Goal: Task Accomplishment & Management: Use online tool/utility

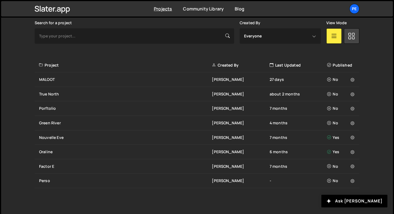
scroll to position [166, 0]
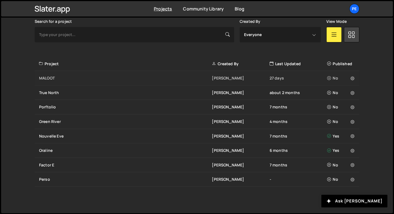
click at [85, 79] on div "MALOOT" at bounding box center [125, 78] width 173 height 6
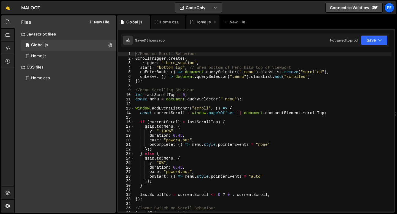
click at [201, 20] on div "Home.js" at bounding box center [202, 22] width 15 height 6
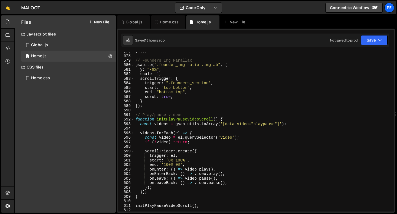
scroll to position [2704, 0]
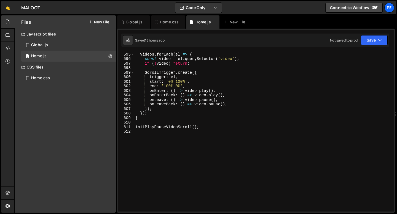
click at [166, 140] on div "videos . forEach ( el => { const video = el . querySelector ( 'video' ) ; if ( …" at bounding box center [262, 132] width 257 height 169
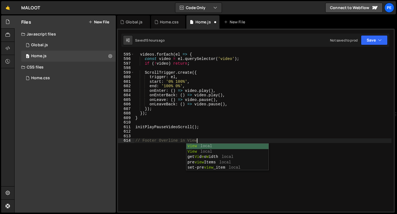
scroll to position [0, 4]
type textarea "// Footer Overline in view"
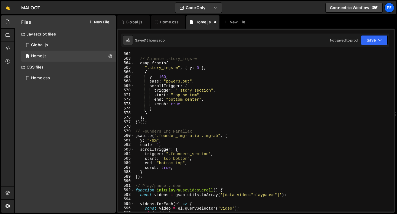
scroll to position [2554, 0]
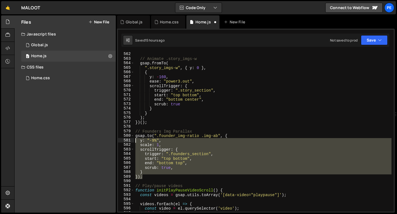
drag, startPoint x: 143, startPoint y: 179, endPoint x: 134, endPoint y: 138, distance: 42.2
click at [134, 138] on div "561 562 563 564 565 566 567 568 569 570 571 572 573 574 575 576 577 578 579 580…" at bounding box center [255, 132] width 275 height 160
type textarea "[DOMAIN_NAME](".founder_img-ratio .img-ab", { y: "-9%","
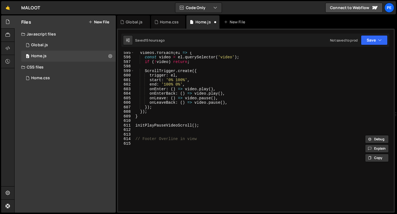
scroll to position [2717, 0]
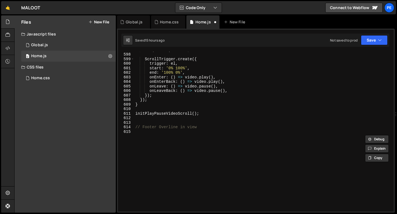
click at [148, 135] on div "if ( ! video ) return ; ScrollTrigger . create ({ trigger : el , start : '0% 10…" at bounding box center [262, 132] width 257 height 169
paste textarea "});"
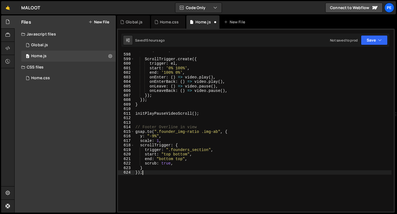
click at [205, 128] on div "if ( ! video ) return ; ScrollTrigger . create ({ trigger : el , start : '0% 10…" at bounding box center [262, 132] width 257 height 169
type textarea "// Footer Overline in view"
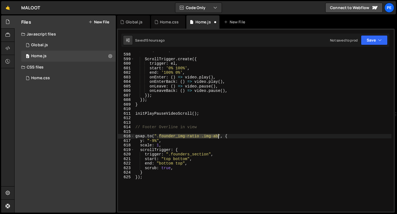
drag, startPoint x: 159, startPoint y: 136, endPoint x: 217, endPoint y: 138, distance: 58.2
click at [217, 138] on div "if ( ! video ) return ; ScrollTrigger . create ({ trigger : el , start : '0% 10…" at bounding box center [262, 132] width 257 height 169
paste textarea "oter_overline-divider"
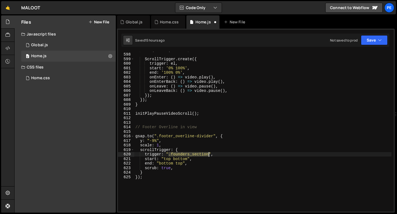
drag, startPoint x: 169, startPoint y: 156, endPoint x: 208, endPoint y: 156, distance: 38.8
click at [208, 156] on div "if ( ! video ) return ; ScrollTrigger . create ({ trigger : el , start : '0% 10…" at bounding box center [262, 132] width 257 height 169
paste textarea "footer_overline-w"
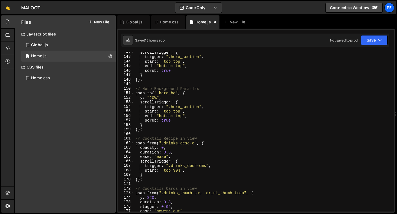
scroll to position [702, 0]
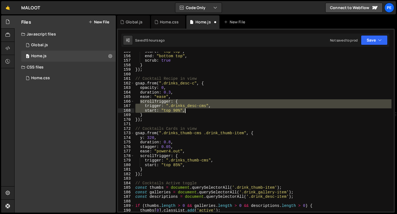
drag, startPoint x: 140, startPoint y: 102, endPoint x: 188, endPoint y: 112, distance: 48.3
click at [188, 112] on div "start : "top top" , end : "bottom top" , scrub : true } }) ; // Cocktail Recipe…" at bounding box center [262, 133] width 257 height 169
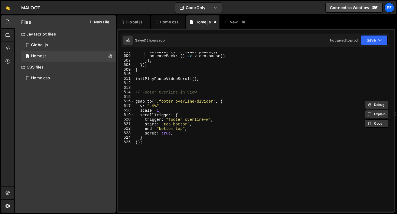
scroll to position [2763, 0]
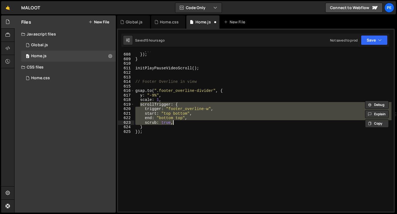
drag, startPoint x: 139, startPoint y: 105, endPoint x: 175, endPoint y: 121, distance: 39.1
click at [175, 121] on div "}) ; }) ; } initPlayPauseVideoScroll ( ) ; // Footer Overline in view gsap . to…" at bounding box center [262, 132] width 257 height 169
paste textarea "start: "top 90%""
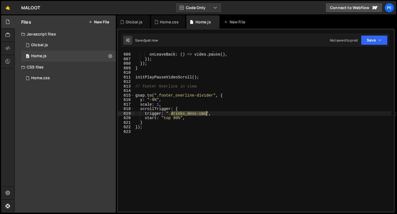
drag, startPoint x: 170, startPoint y: 114, endPoint x: 205, endPoint y: 114, distance: 35.0
click at [205, 114] on div "onLeave : ( ) => video . pause ( ) , onLeaveBack : ( ) => video . pause ( ) , }…" at bounding box center [262, 132] width 257 height 169
paste textarea "footer_overline-w"
type textarea "trigger: ".footer_overline-w","
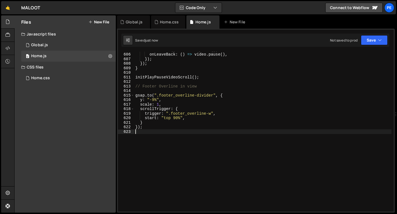
click at [201, 130] on div "onLeave : ( ) => video . pause ( ) , onLeaveBack : ( ) => video . pause ( ) , }…" at bounding box center [262, 132] width 257 height 169
click at [142, 100] on div "onLeave : ( ) => video . pause ( ) , onLeaveBack : ( ) => video . pause ( ) , }…" at bounding box center [262, 132] width 257 height 169
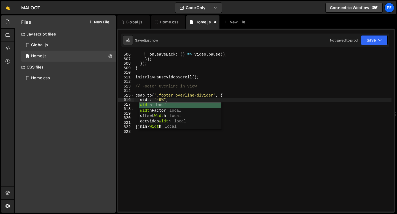
scroll to position [0, 1]
click at [164, 101] on div "onLeave : ( ) => video . pause ( ) , onLeaveBack : ( ) => video . pause ( ) , }…" at bounding box center [262, 132] width 257 height 169
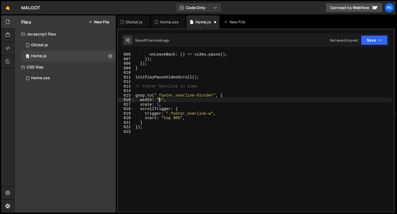
click at [163, 104] on div "onLeave : ( ) => video . pause ( ) , onLeaveBack : ( ) => video . pause ( ) , }…" at bounding box center [262, 132] width 257 height 169
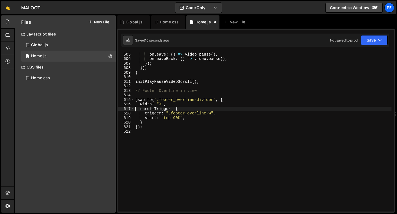
scroll to position [2749, 0]
click at [159, 104] on div "onEnterBack : ( ) => video . play ( ) , onLeave : ( ) => video . pause ( ) , on…" at bounding box center [262, 132] width 257 height 169
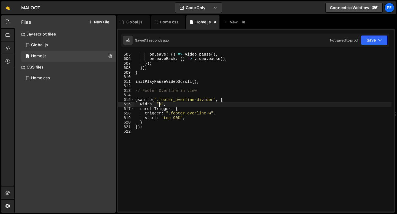
type textarea "width: "0%","
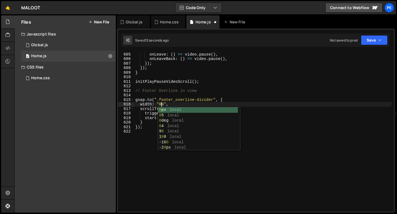
scroll to position [0, 2]
click at [171, 105] on div "onEnterBack : ( ) => video . play ( ) , onLeave : ( ) => video . pause ( ) , on…" at bounding box center [262, 132] width 257 height 169
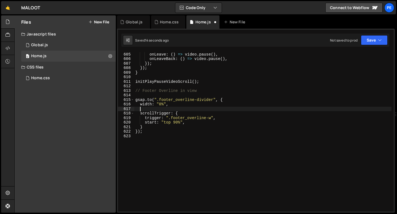
scroll to position [0, 0]
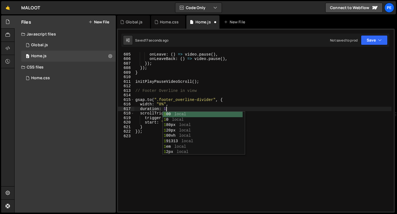
type textarea "duration: 1,"
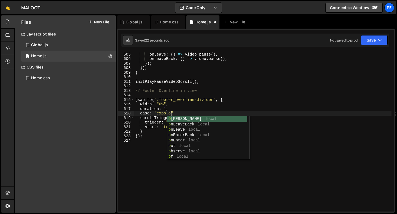
scroll to position [0, 2]
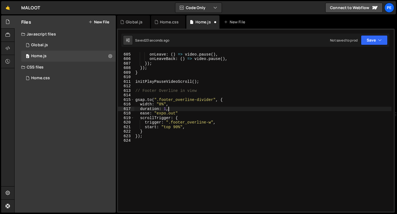
click at [189, 111] on div "onEnterBack : ( ) => video . play ( ) , onLeave : ( ) => video . pause ( ) , on…" at bounding box center [262, 132] width 257 height 169
type textarea "duration: 1,"
click at [139, 95] on div "onEnterBack : ( ) => video . play ( ) , onLeave : ( ) => video . pause ( ) , on…" at bounding box center [262, 132] width 257 height 169
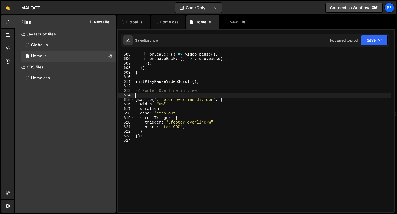
scroll to position [0, 0]
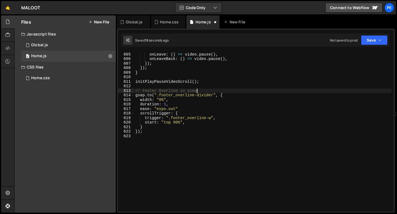
click at [136, 92] on div "onEnterBack : ( ) => video . play ( ) , onLeave : ( ) => video . pause ( ) , on…" at bounding box center [262, 132] width 257 height 169
click at [135, 90] on div "onEnterBack : ( ) => video . play ( ) , onLeave : ( ) => video . pause ( ) , on…" at bounding box center [262, 132] width 257 height 169
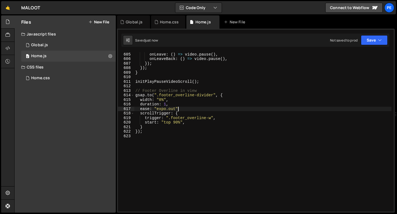
click at [178, 109] on div "onEnterBack : ( ) => video . play ( ) , onLeave : ( ) => video . pause ( ) , on…" at bounding box center [262, 132] width 257 height 169
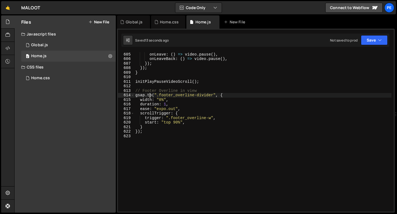
click at [150, 95] on div "onEnterBack : ( ) => video . play ( ) , onLeave : ( ) => video . pause ( ) , on…" at bounding box center [262, 132] width 257 height 169
click at [166, 104] on div "onEnterBack : ( ) => video . play ( ) , onLeave : ( ) => video . pause ( ) , on…" at bounding box center [262, 132] width 257 height 169
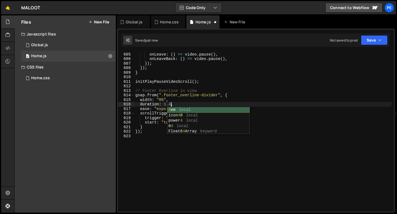
click at [181, 99] on div "onEnterBack : ( ) => video . play ( ) , onLeave : ( ) => video . pause ( ) , on…" at bounding box center [262, 132] width 257 height 169
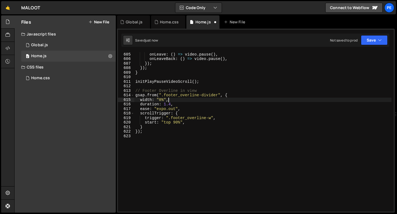
scroll to position [0, 2]
click at [169, 108] on div "onEnterBack : ( ) => video . play ( ) , onLeave : ( ) => video . pause ( ) , on…" at bounding box center [262, 132] width 257 height 169
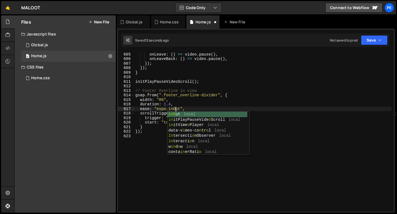
scroll to position [0, 2]
click at [206, 108] on div "onEnterBack : ( ) => video . play ( ) , onLeave : ( ) => video . pause ( ) , on…" at bounding box center [262, 132] width 257 height 169
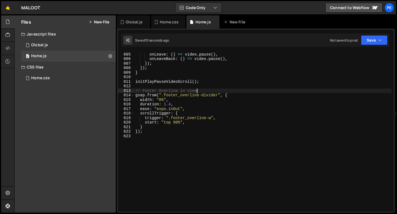
click at [201, 92] on div "onEnterBack : ( ) => video . play ( ) , onLeave : ( ) => video . pause ( ) , on…" at bounding box center [262, 132] width 257 height 169
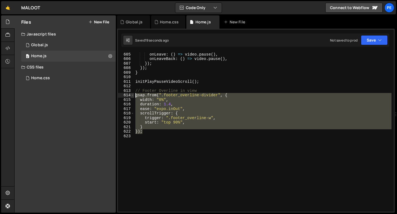
drag, startPoint x: 143, startPoint y: 133, endPoint x: 134, endPoint y: 97, distance: 37.6
click at [133, 97] on div "// Footer Overline in view 604 605 606 607 608 609 610 611 612 613 614 615 616 …" at bounding box center [255, 132] width 275 height 160
click at [170, 100] on div "onEnterBack : ( ) => video . play ( ) , onLeave : ( ) => video . pause ( ) , on…" at bounding box center [262, 132] width 257 height 160
drag, startPoint x: 136, startPoint y: 96, endPoint x: 152, endPoint y: 131, distance: 38.8
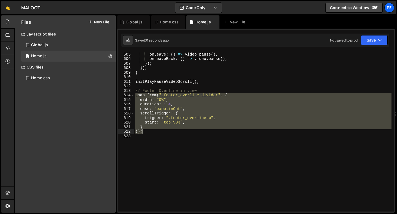
click at [152, 131] on div "onEnterBack : ( ) => video . play ( ) , onLeave : ( ) => video . pause ( ) , on…" at bounding box center [262, 132] width 257 height 169
click at [152, 131] on div "onEnterBack : ( ) => video . play ( ) , onLeave : ( ) => video . pause ( ) , on…" at bounding box center [262, 132] width 257 height 160
type textarea "});"
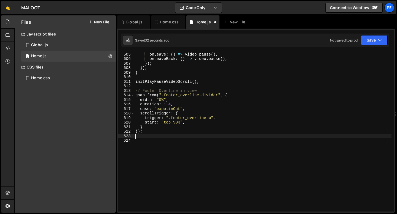
scroll to position [0, 0]
paste textarea "});"
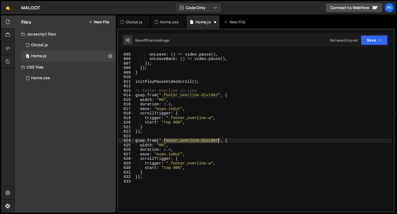
drag, startPoint x: 163, startPoint y: 139, endPoint x: 218, endPoint y: 142, distance: 54.3
click at [218, 142] on div "onEnterBack : ( ) => video . play ( ) , onLeave : ( ) => video . pause ( ) , on…" at bounding box center [262, 132] width 257 height 169
click at [218, 141] on div "onEnterBack : ( ) => video . play ( ) , onLeave : ( ) => video . pause ( ) , on…" at bounding box center [262, 132] width 257 height 160
click at [150, 145] on div "onEnterBack : ( ) => video . play ( ) , onLeave : ( ) => video . pause ( ) , on…" at bounding box center [262, 132] width 257 height 169
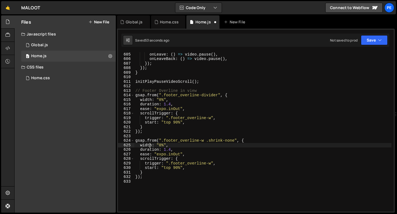
scroll to position [0, 2]
click at [150, 145] on div "onEnterBack : ( ) => video . play ( ) , onLeave : ( ) => video . pause ( ) , on…" at bounding box center [262, 132] width 257 height 169
click at [170, 145] on div "onEnterBack : ( ) => video . play ( ) , onLeave : ( ) => video . pause ( ) , on…" at bounding box center [262, 132] width 257 height 169
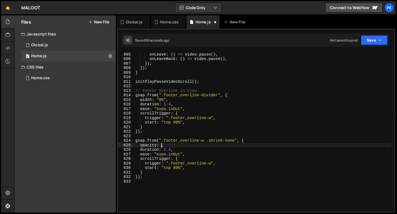
type textarea "opacity: 0,"
click at [174, 145] on div "onEnterBack : ( ) => video . play ( ) , onLeave : ( ) => video . pause ( ) , on…" at bounding box center [262, 132] width 257 height 169
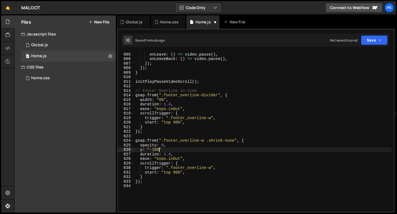
scroll to position [0, 1]
click at [171, 154] on div "onEnterBack : ( ) => video . play ( ) , onLeave : ( ) => video . pause ( ) , on…" at bounding box center [262, 132] width 257 height 169
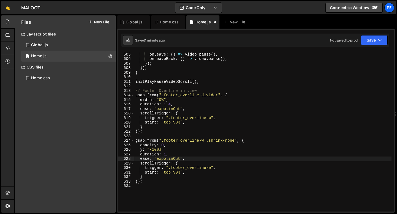
click at [175, 159] on div "onEnterBack : ( ) => video . play ( ) , onLeave : ( ) => video . pause ( ) , on…" at bounding box center [262, 132] width 257 height 169
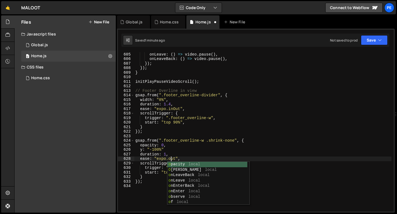
click at [173, 156] on div "onEnterBack : ( ) => video . play ( ) , onLeave : ( ) => video . pause ( ) , on…" at bounding box center [262, 132] width 257 height 169
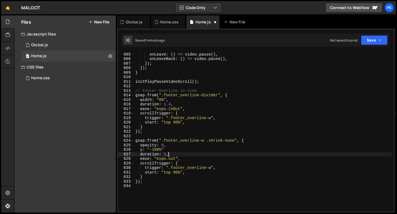
scroll to position [0, 2]
click at [181, 158] on div "onEnterBack : ( ) => video . play ( ) , onLeave : ( ) => video . pause ( ) , on…" at bounding box center [262, 132] width 257 height 169
type textarea "ease: "expo.out","
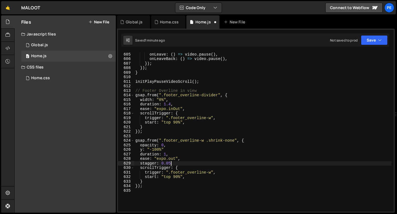
scroll to position [0, 2]
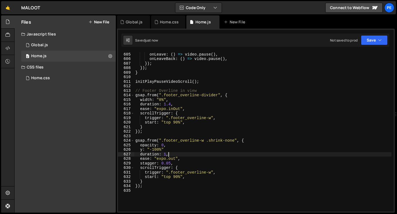
click at [188, 153] on div "onEnterBack : ( ) => video . play ( ) , onLeave : ( ) => video . pause ( ) , on…" at bounding box center [262, 132] width 257 height 169
type textarea "duration: 1,"
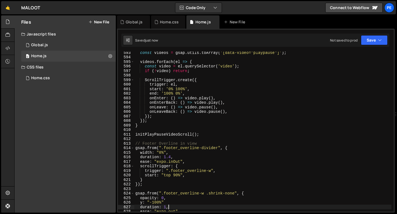
scroll to position [2696, 0]
click at [184, 132] on div "const videos = gsap . utils . toArray ( '[data-video="playpause"]' ) ; videos .…" at bounding box center [262, 134] width 257 height 169
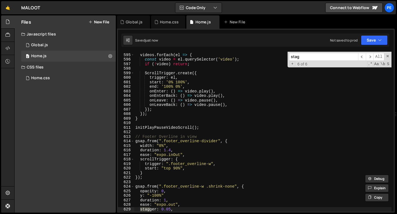
scroll to position [2703, 0]
type input "stagger"
click at [362, 58] on span "​" at bounding box center [362, 57] width 8 height 8
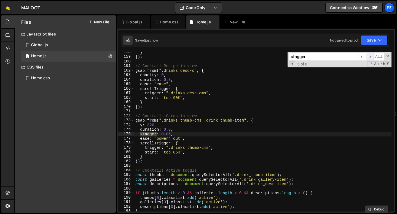
click at [369, 58] on span "​" at bounding box center [369, 57] width 8 height 8
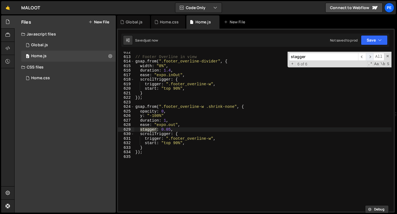
scroll to position [2783, 0]
type textarea "duration: 1,"
click at [202, 122] on div "// Footer Overline in view gsap . from ( ".footer_overline-divider" , { width :…" at bounding box center [262, 134] width 257 height 169
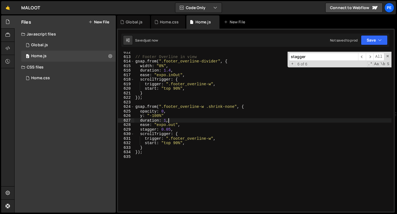
click at [185, 101] on div "// Footer Overline in view gsap . from ( ".footer_overline-divider" , { width :…" at bounding box center [262, 134] width 257 height 169
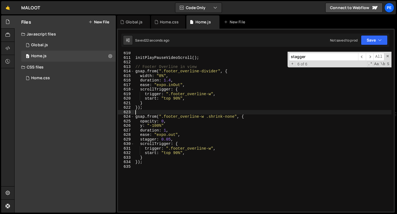
scroll to position [2773, 0]
click at [168, 128] on div "initPlayPauseVideoScroll ( ) ; // Footer Overline in view gsap . from ( ".foote…" at bounding box center [262, 135] width 257 height 169
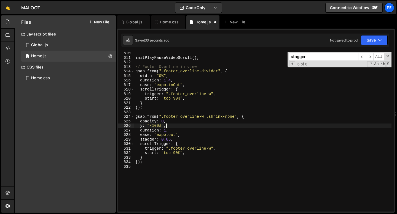
scroll to position [0, 2]
click at [169, 126] on div "initPlayPauseVideoScroll ( ) ; // Footer Overline in view gsap . from ( ".foote…" at bounding box center [262, 135] width 257 height 169
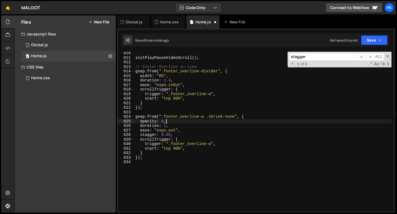
click at [169, 122] on div "initPlayPauseVideoScroll ( ) ; // Footer Overline in view gsap . from ( ".foote…" at bounding box center [262, 135] width 257 height 169
type textarea "opacity: 0,"
